Goal: Check status: Check status

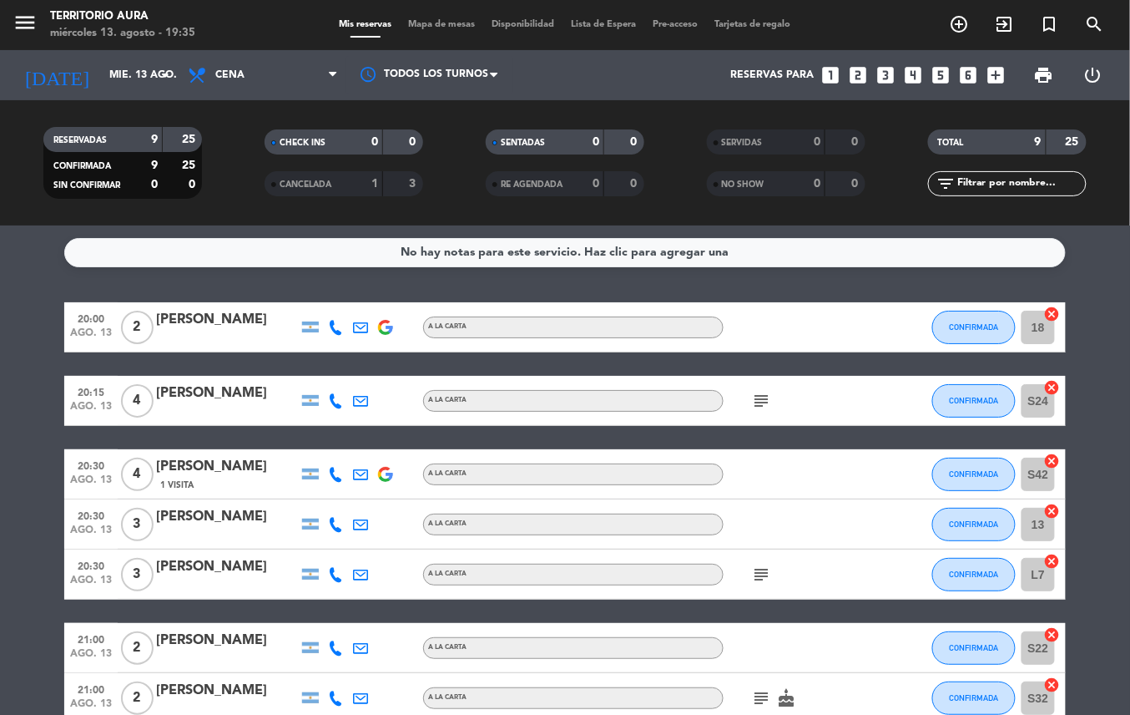
click at [765, 573] on icon "subject" at bounding box center [761, 574] width 20 height 20
click at [759, 399] on icon "subject" at bounding box center [761, 401] width 20 height 20
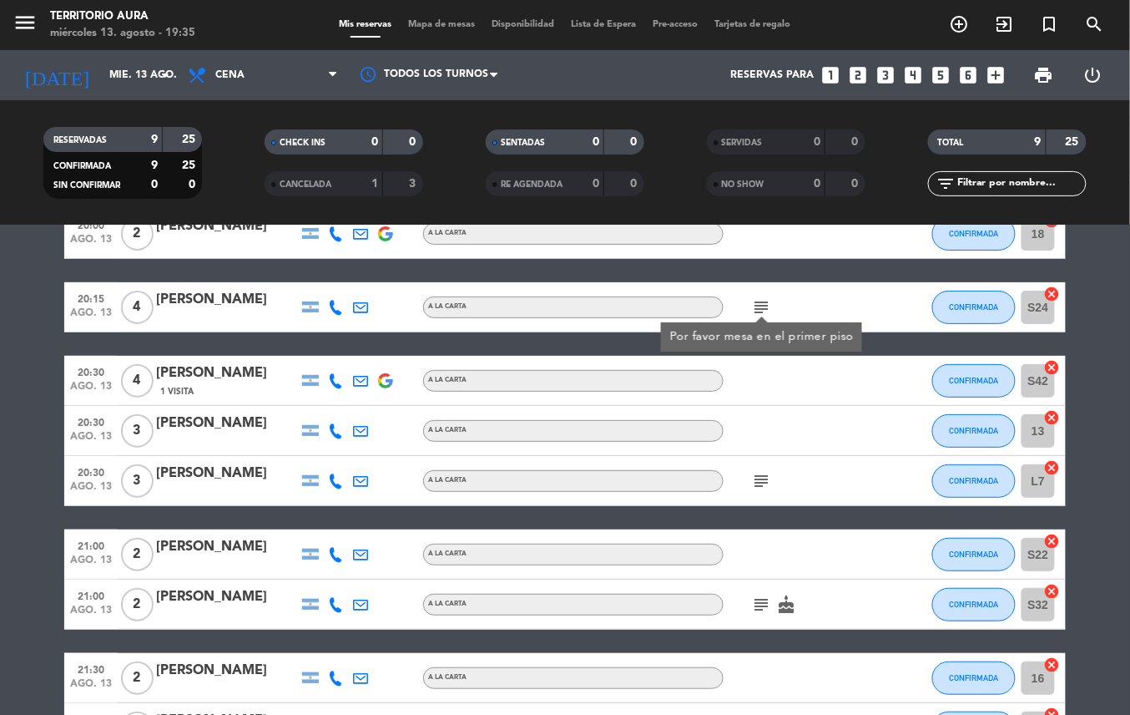
scroll to position [120, 0]
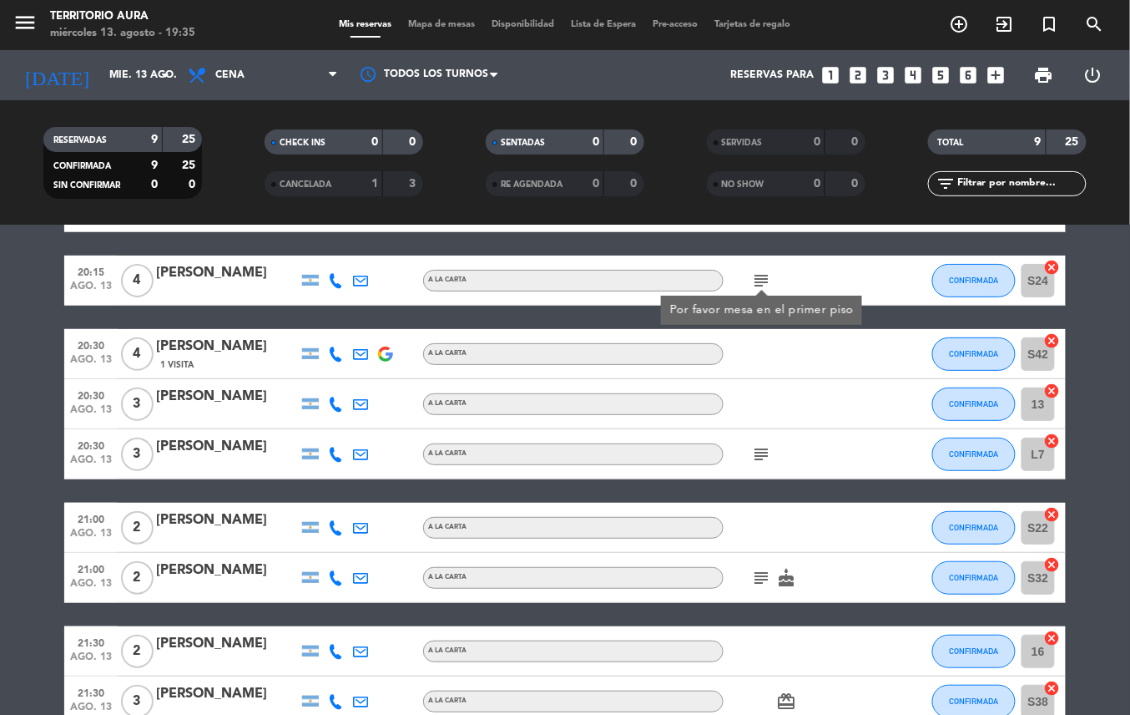
click at [759, 576] on icon "subject" at bounding box center [761, 578] width 20 height 20
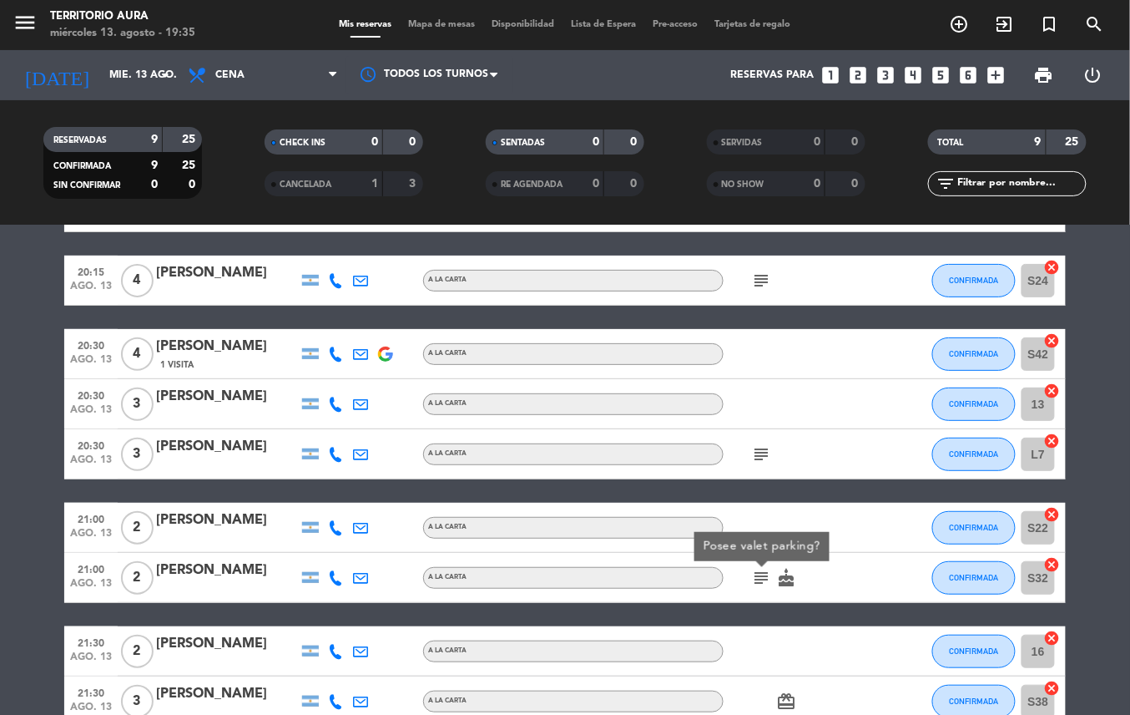
click at [763, 576] on icon "subject" at bounding box center [761, 578] width 20 height 20
click at [786, 579] on icon "cake" at bounding box center [786, 578] width 20 height 20
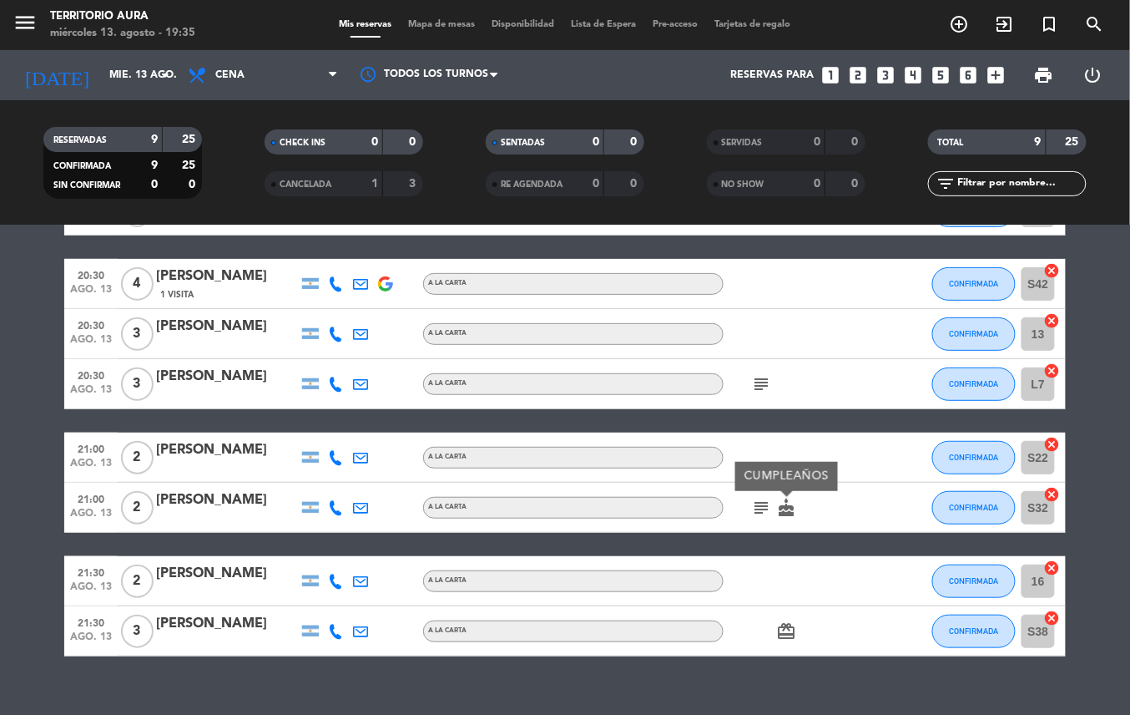
scroll to position [215, 0]
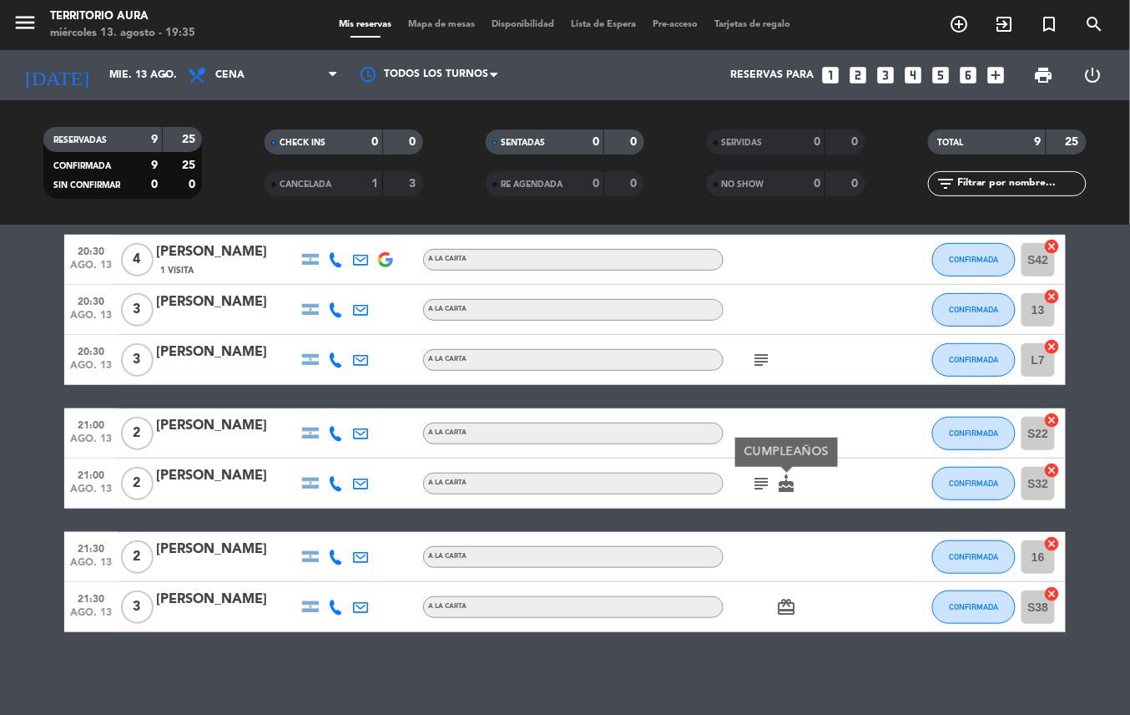
click at [785, 602] on icon "card_giftcard" at bounding box center [786, 607] width 20 height 20
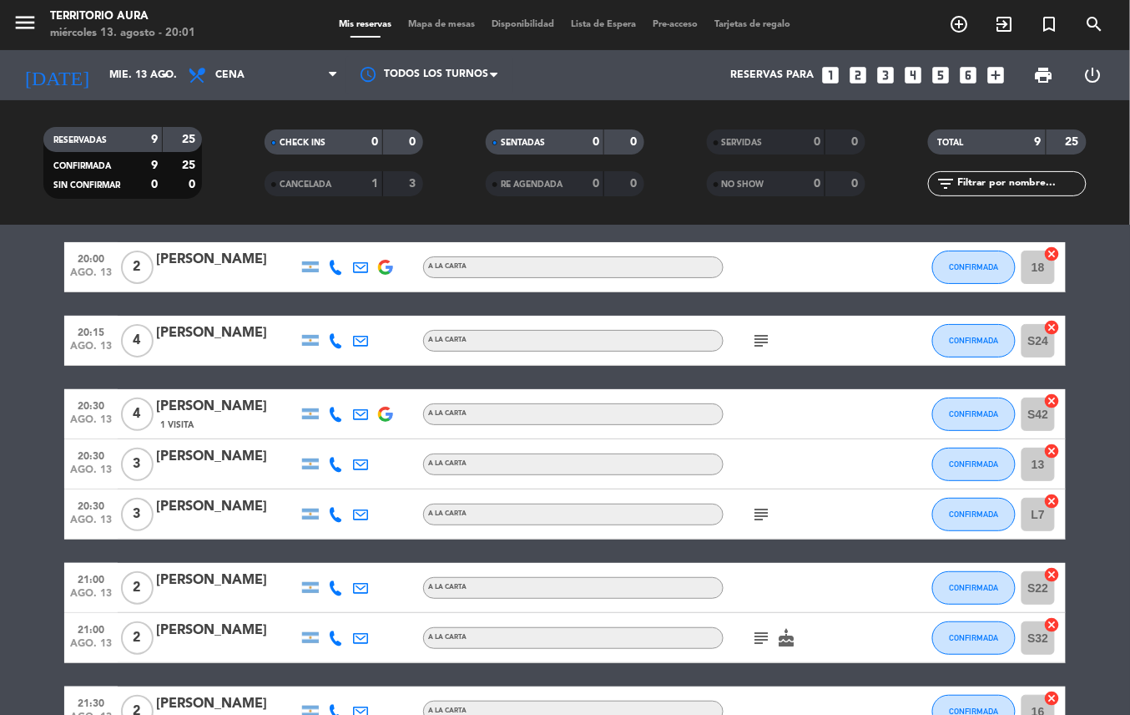
scroll to position [0, 0]
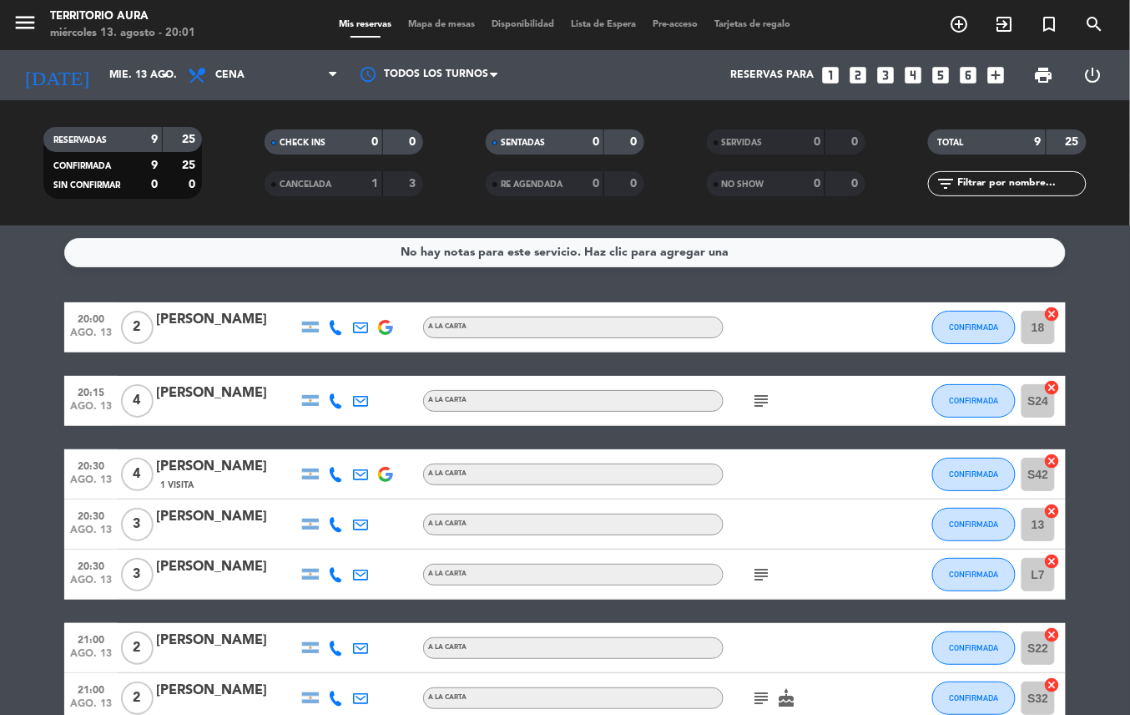
click at [1085, 568] on bookings-row "20:00 ago. 13 2 Leon Litwak A LA CARTA CONFIRMADA 18 cancel 20:15 ago. 13 4 Ele…" at bounding box center [565, 574] width 1130 height 544
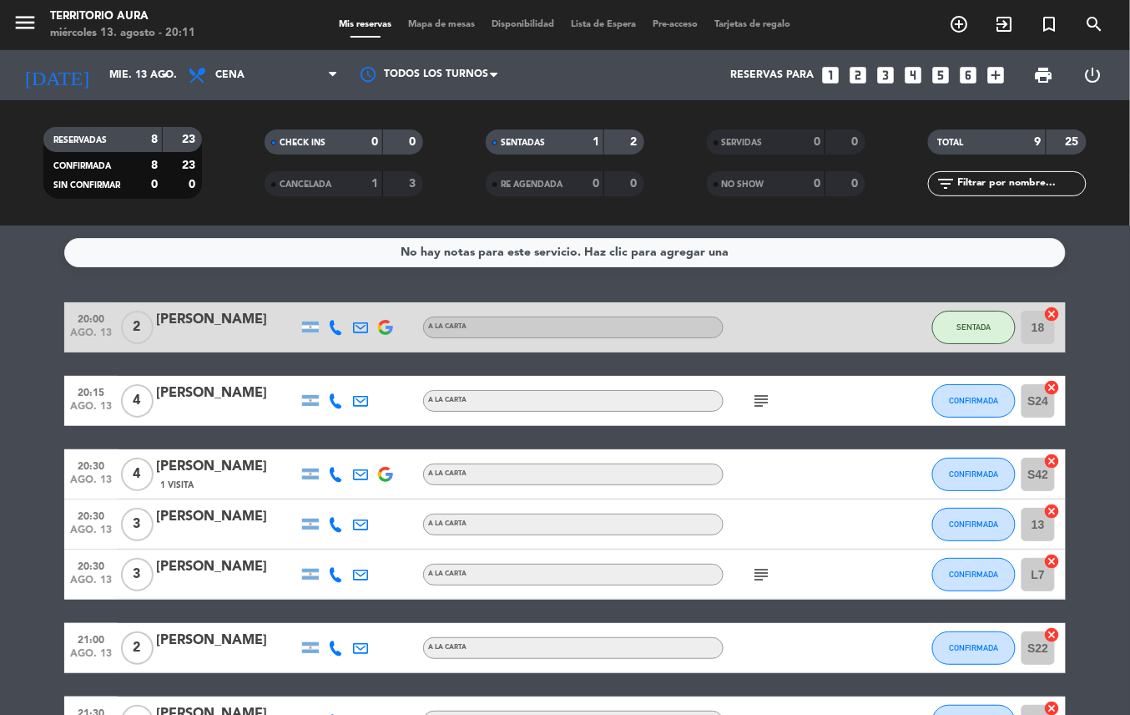
click at [593, 404] on div "A LA CARTA" at bounding box center [573, 401] width 301 height 22
